Goal: Task Accomplishment & Management: Complete application form

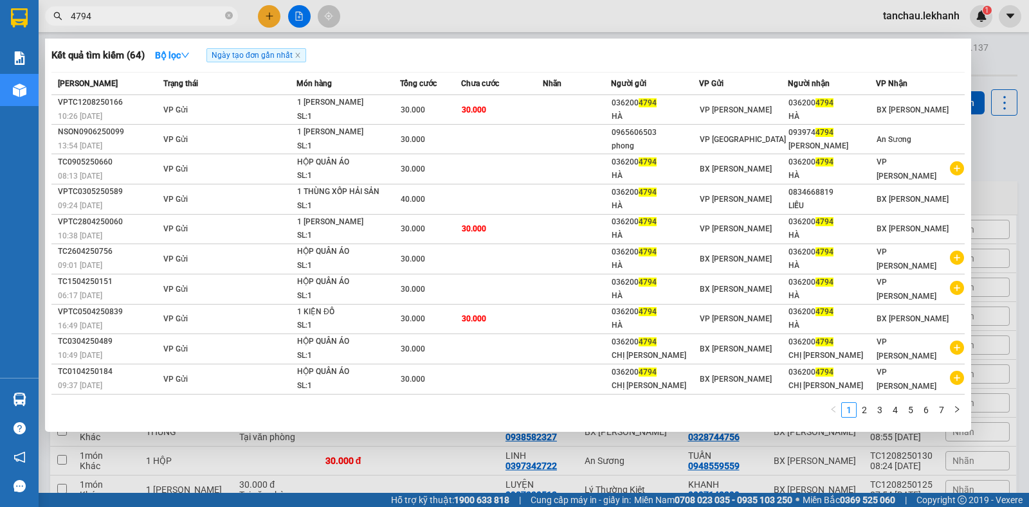
scroll to position [64, 0]
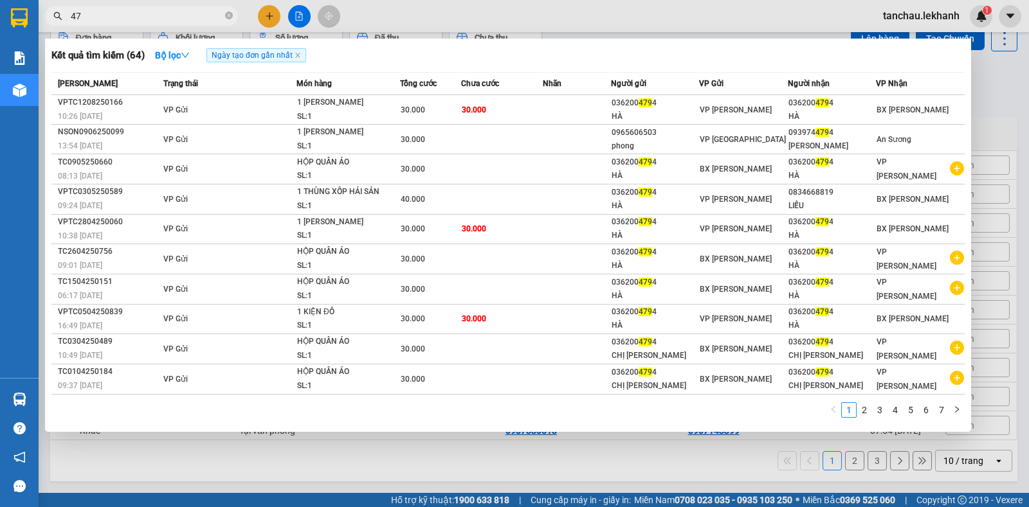
type input "4"
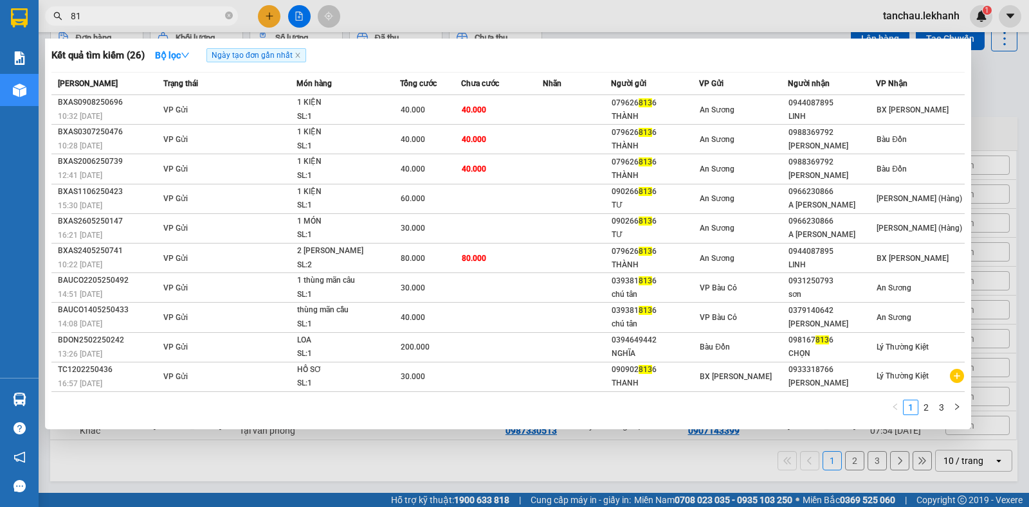
type input "8"
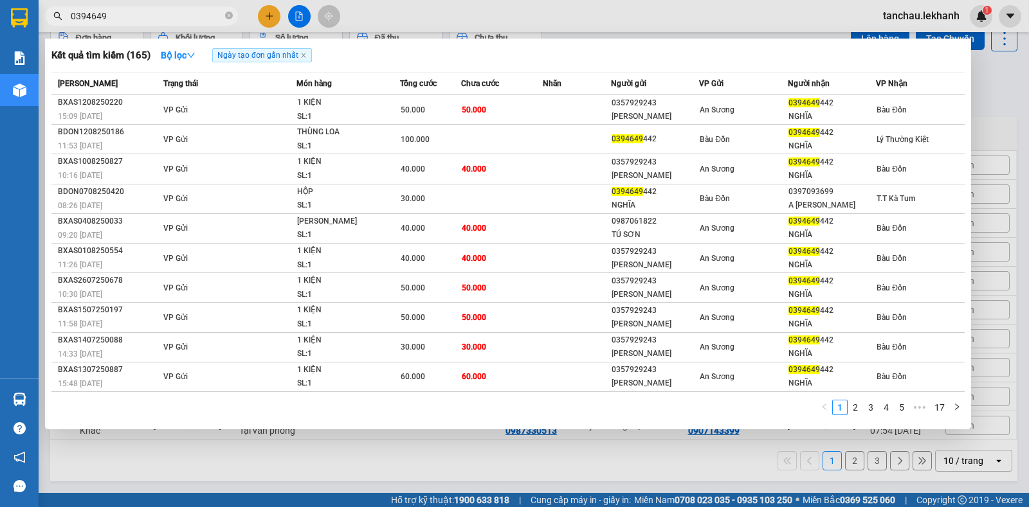
click at [133, 14] on input "0394649" at bounding box center [147, 16] width 152 height 14
type input "0"
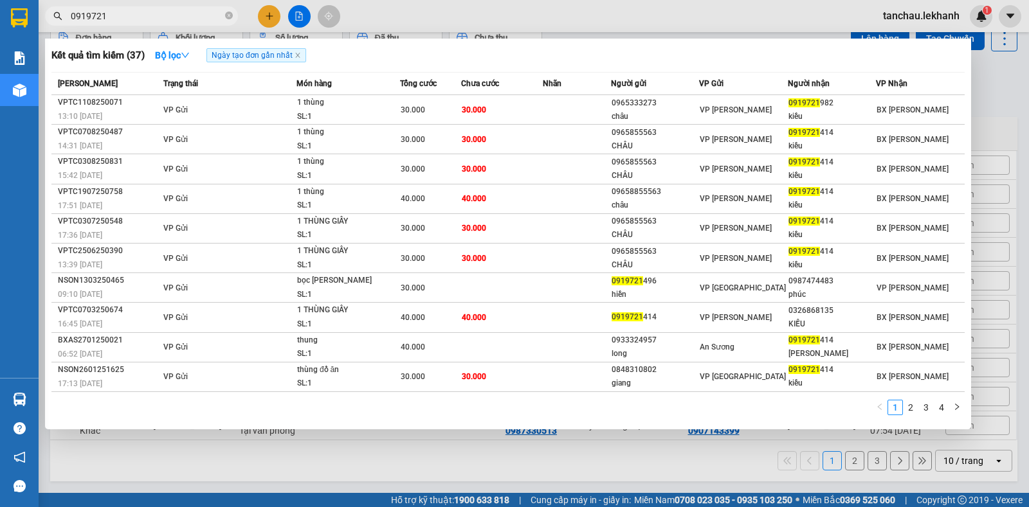
type input "0919721"
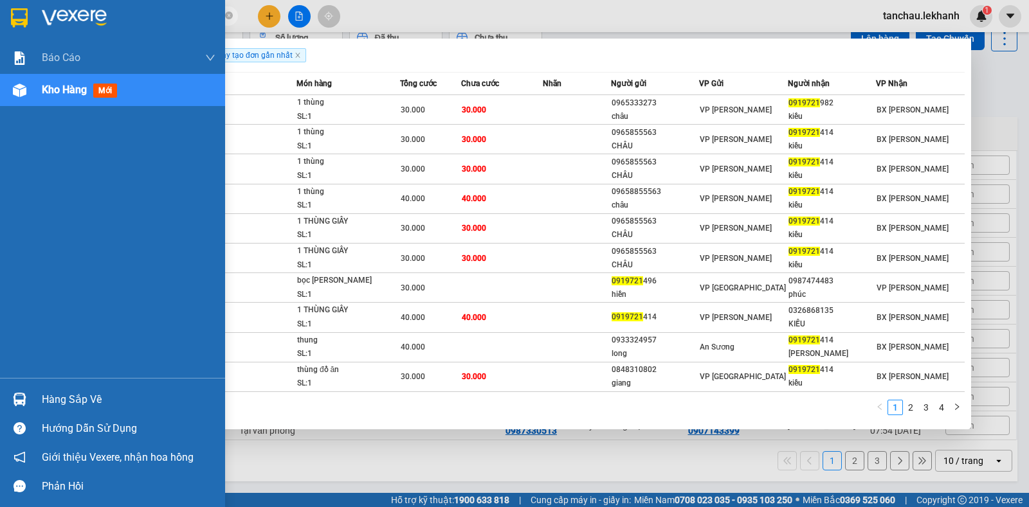
drag, startPoint x: 129, startPoint y: 21, endPoint x: 14, endPoint y: 19, distance: 114.5
click at [14, 19] on section "Kết quả [PERSON_NAME] ( 37 ) Bộ lọc Ngày tạo [PERSON_NAME] nhất Mã ĐH Trạng thá…" at bounding box center [514, 253] width 1029 height 507
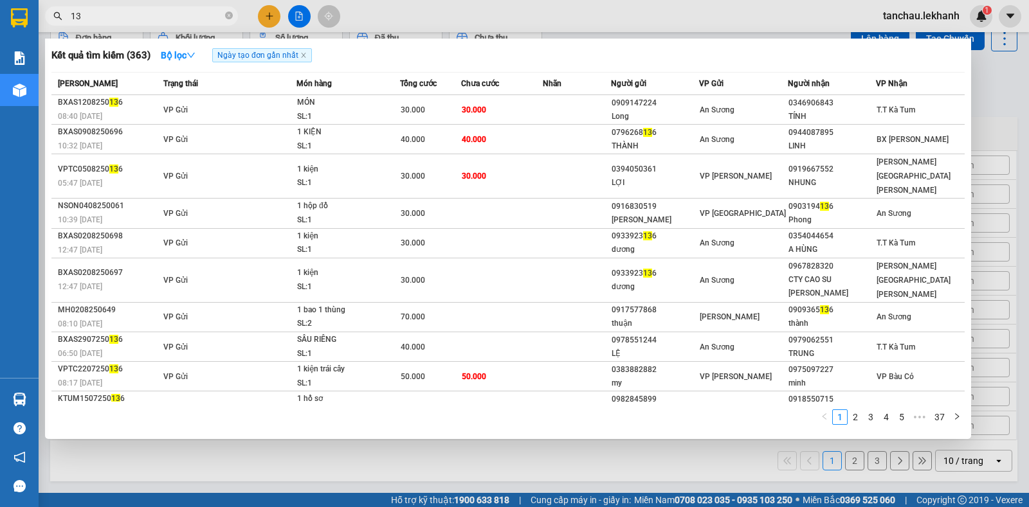
type input "1"
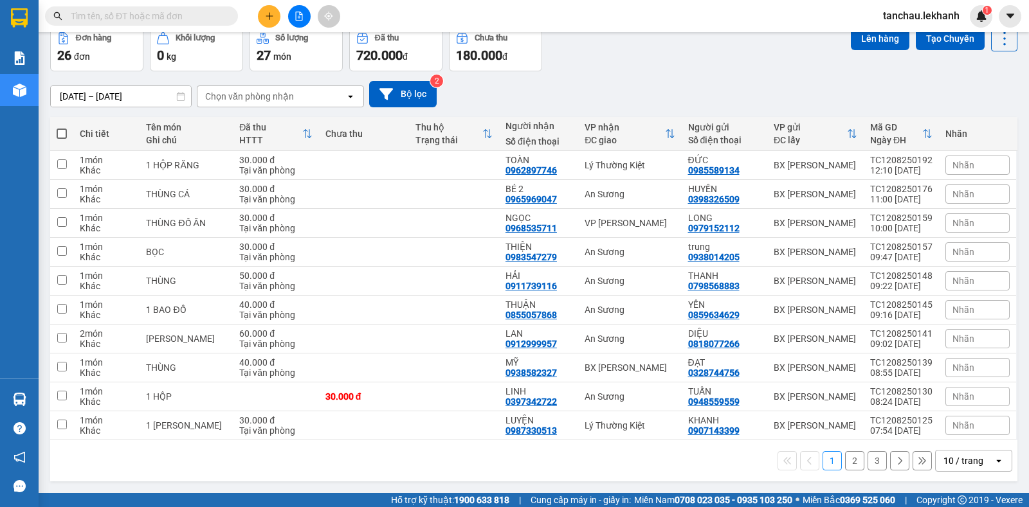
click at [186, 27] on div "Kết quả [PERSON_NAME] ( 363 ) Bộ lọc Ngày tạo [PERSON_NAME] nhất Mã ĐH Trạng th…" at bounding box center [125, 16] width 251 height 23
click at [134, 19] on input "text" at bounding box center [147, 16] width 152 height 14
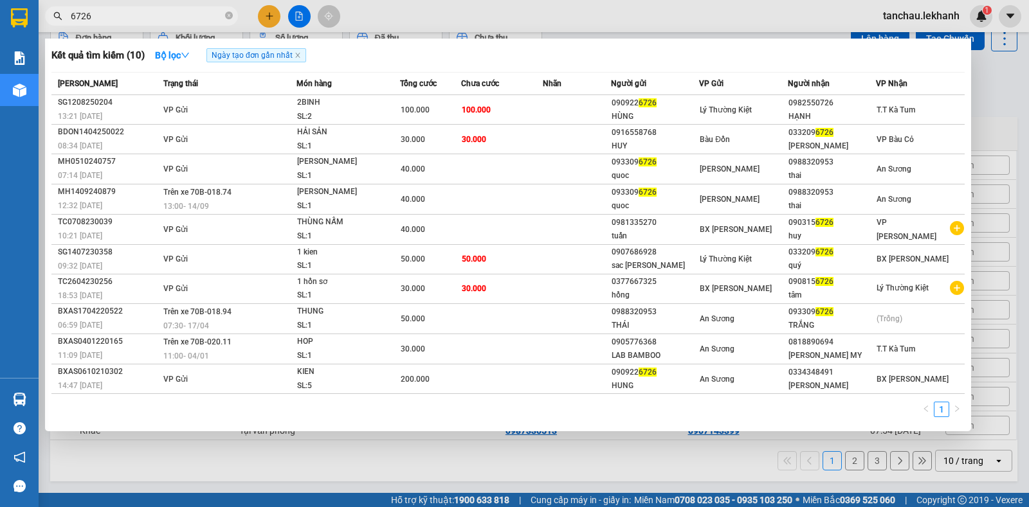
type input "6726"
drag, startPoint x: 134, startPoint y: 21, endPoint x: 71, endPoint y: 22, distance: 63.0
click at [71, 22] on input "6726" at bounding box center [147, 16] width 152 height 14
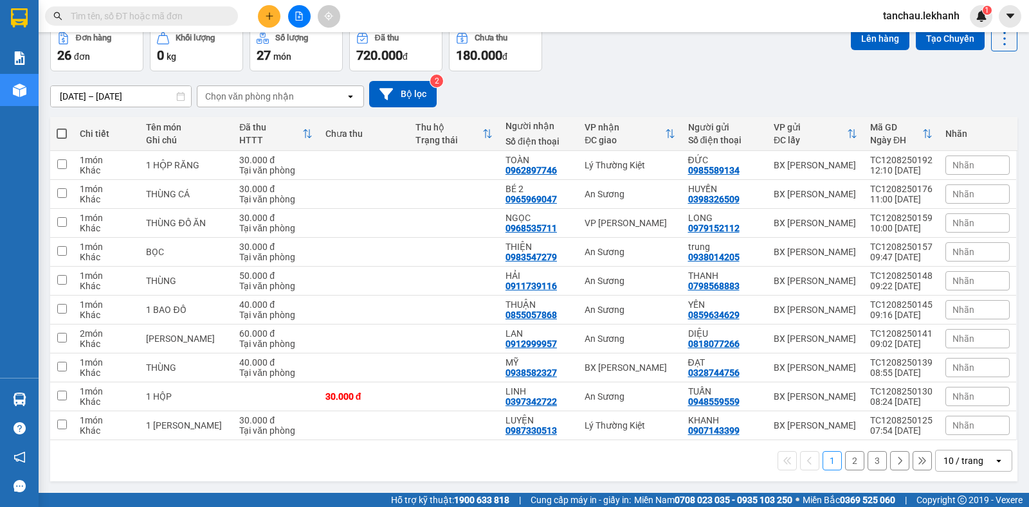
click at [275, 22] on button at bounding box center [269, 16] width 23 height 23
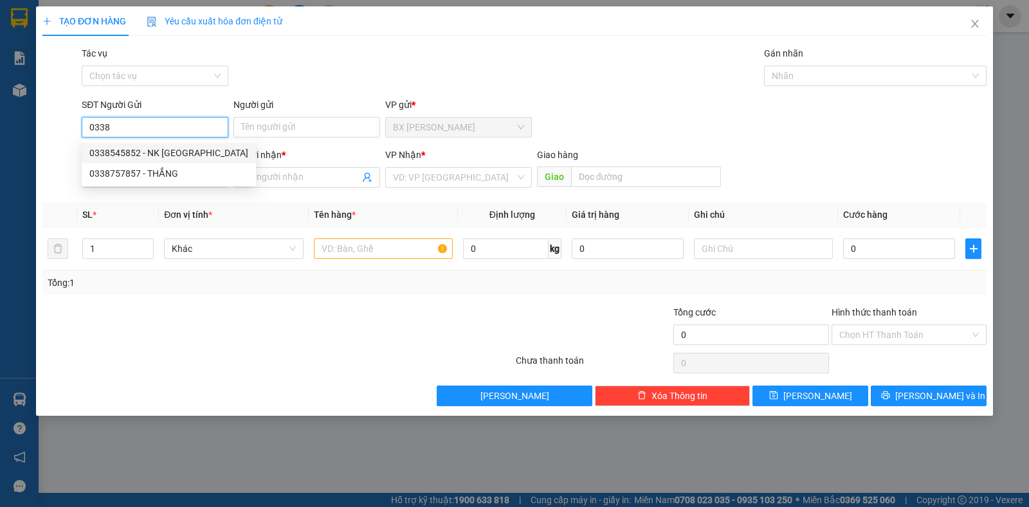
click at [129, 150] on div "0338545852 - NK [GEOGRAPHIC_DATA]" at bounding box center [168, 153] width 159 height 14
type input "0338545852"
type input "NK VIỆT MỸ"
type input "0976810459"
type input "LAB [PERSON_NAME]"
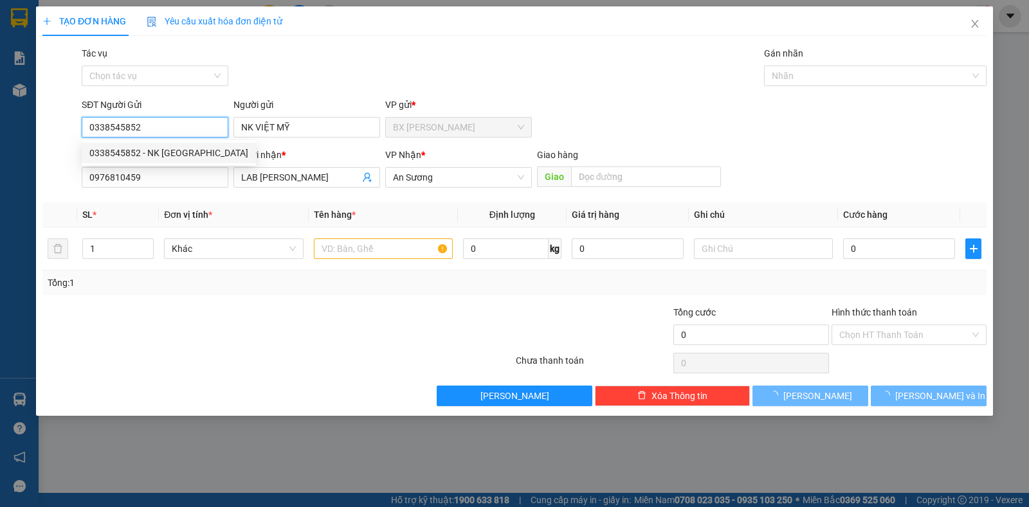
type input "30.000"
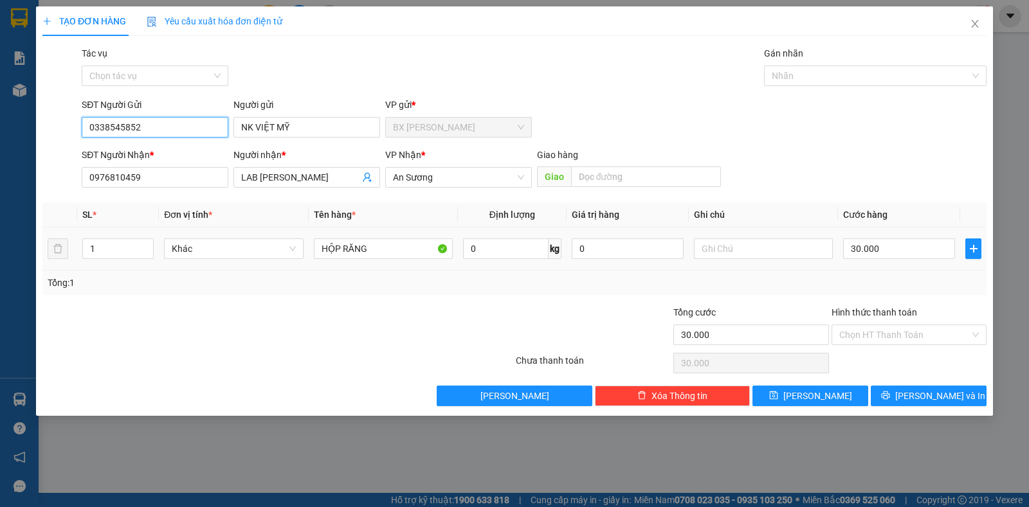
type input "0338545852"
click at [741, 262] on td at bounding box center [763, 249] width 149 height 43
click at [739, 247] on input "text" at bounding box center [763, 249] width 139 height 21
type input "n"
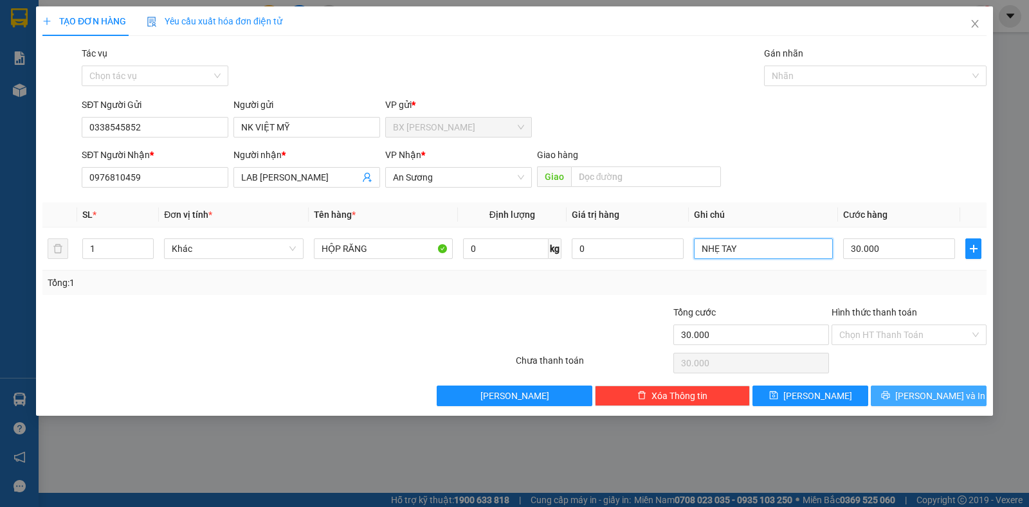
type input "NHẸ TAY"
click at [924, 386] on button "[PERSON_NAME] và In" at bounding box center [928, 396] width 116 height 21
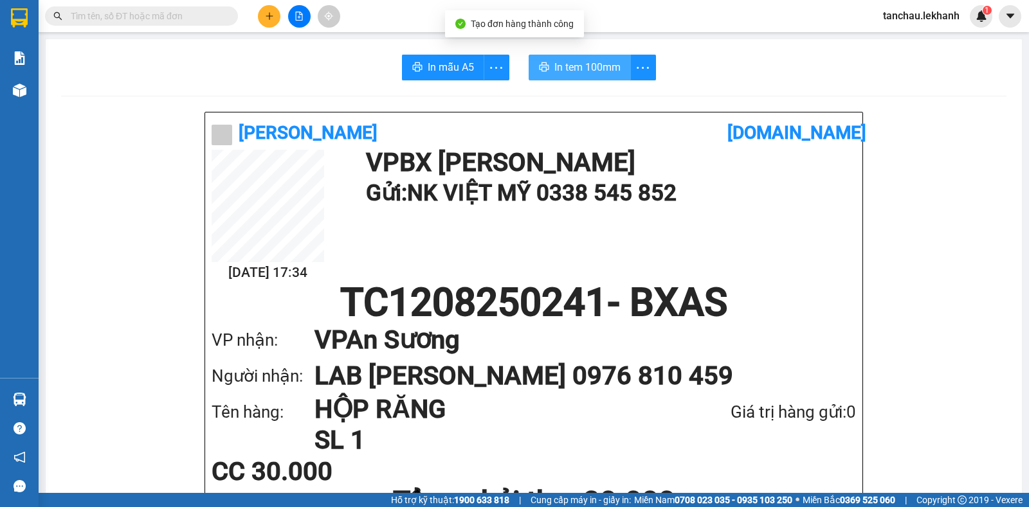
click at [592, 59] on button "In tem 100mm" at bounding box center [579, 68] width 102 height 26
click at [190, 12] on input "text" at bounding box center [147, 16] width 152 height 14
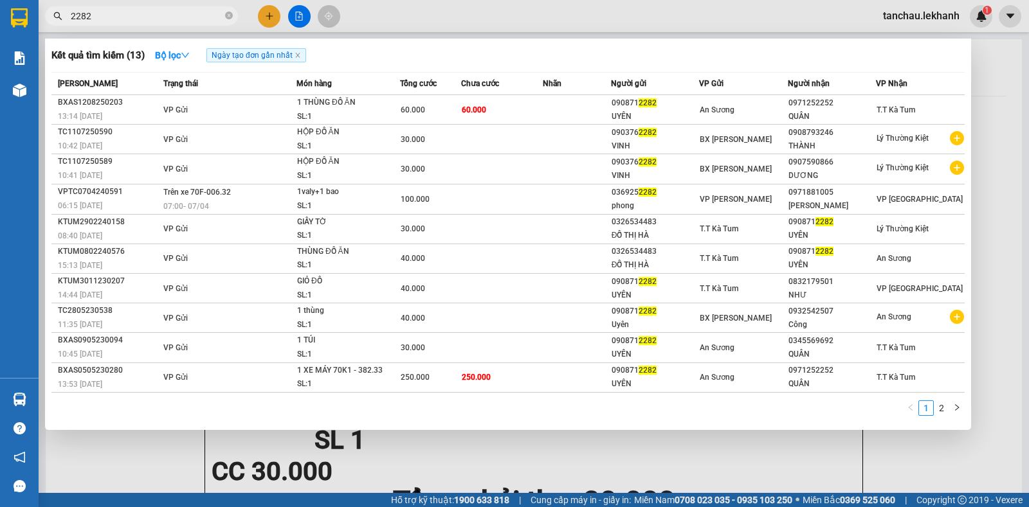
type input "2282"
